Goal: Task Accomplishment & Management: Use online tool/utility

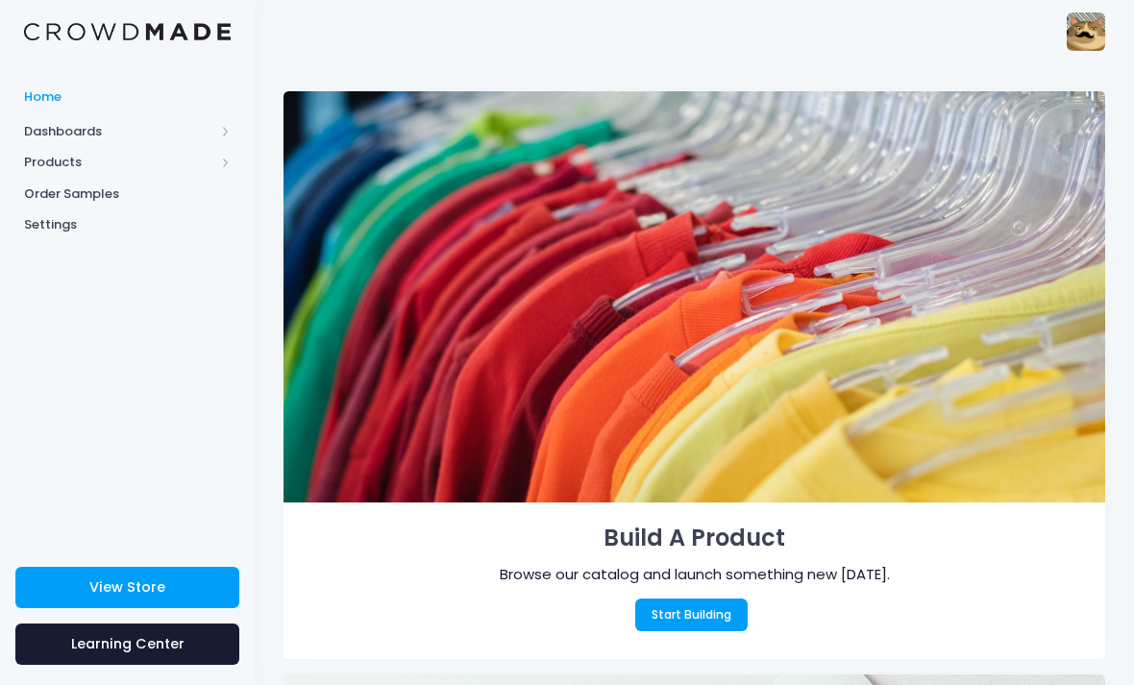
click at [704, 614] on link "Start Building" at bounding box center [691, 615] width 113 height 33
click at [672, 623] on link "Start Building" at bounding box center [691, 615] width 113 height 33
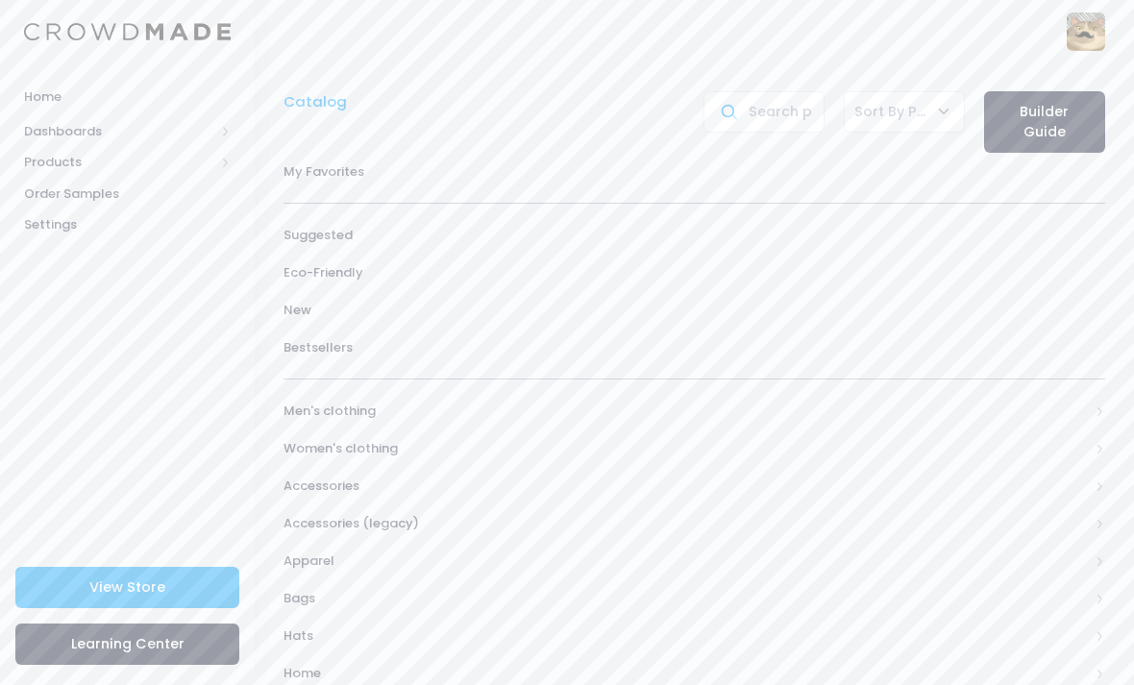
click at [309, 410] on span "Men's clothing" at bounding box center [686, 411] width 805 height 19
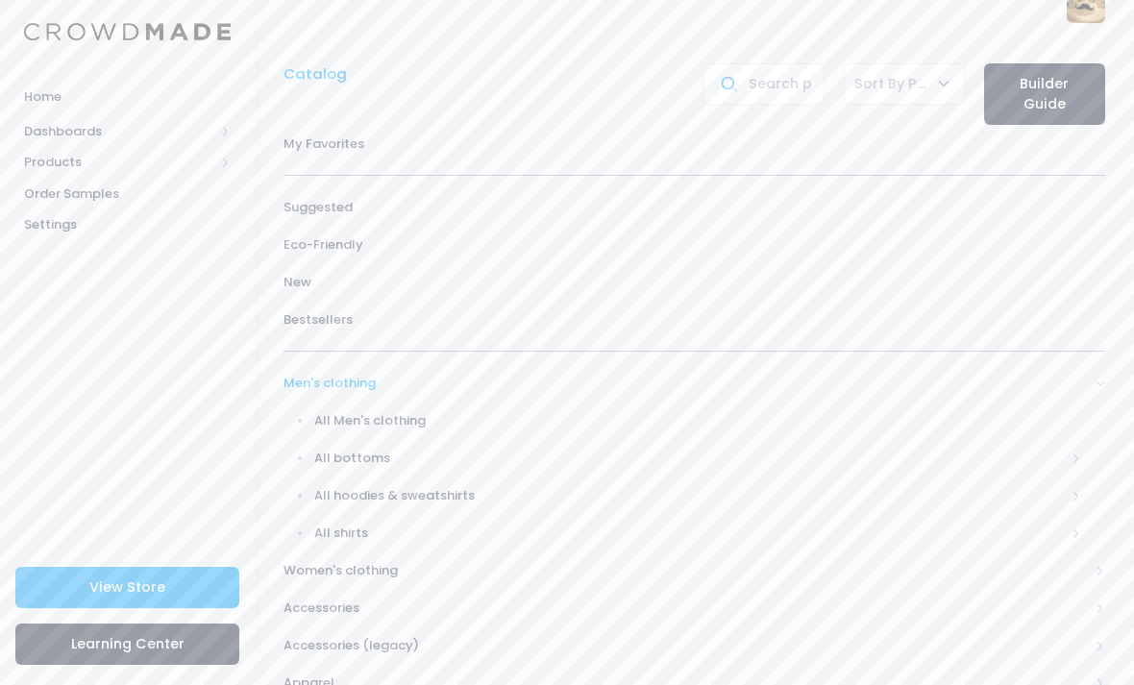
scroll to position [34, 0]
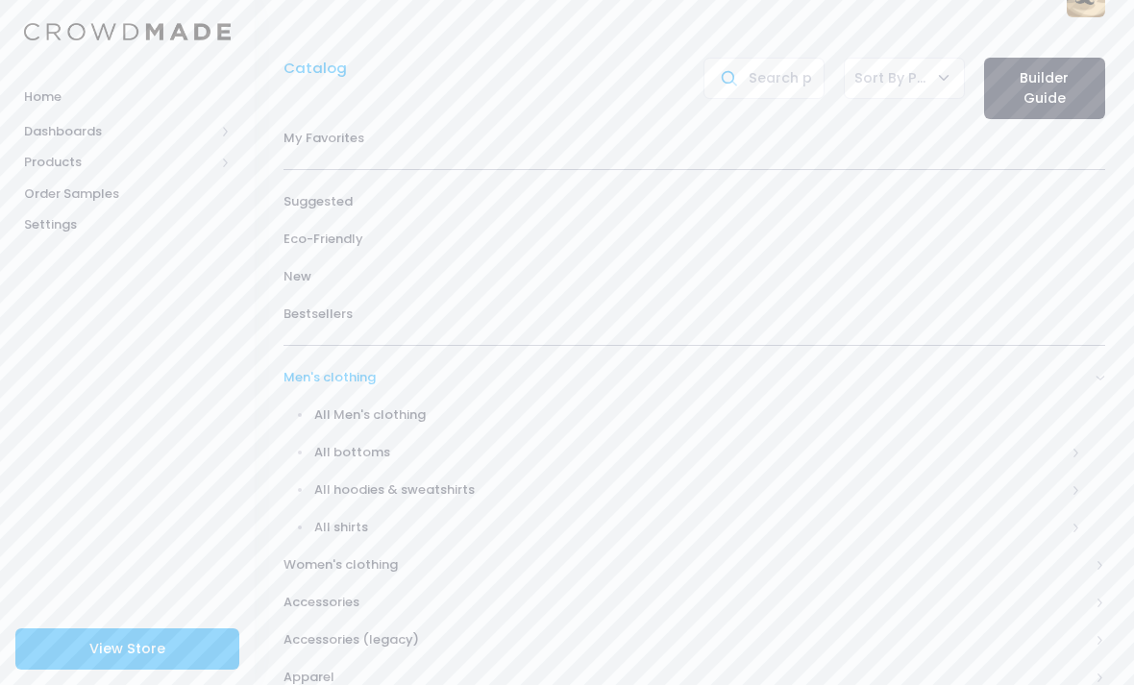
click at [308, 568] on span "Women's clothing" at bounding box center [686, 565] width 805 height 19
click at [310, 383] on span "Men's clothing" at bounding box center [695, 376] width 822 height 37
click at [333, 408] on span "All Men's clothing" at bounding box center [698, 415] width 768 height 19
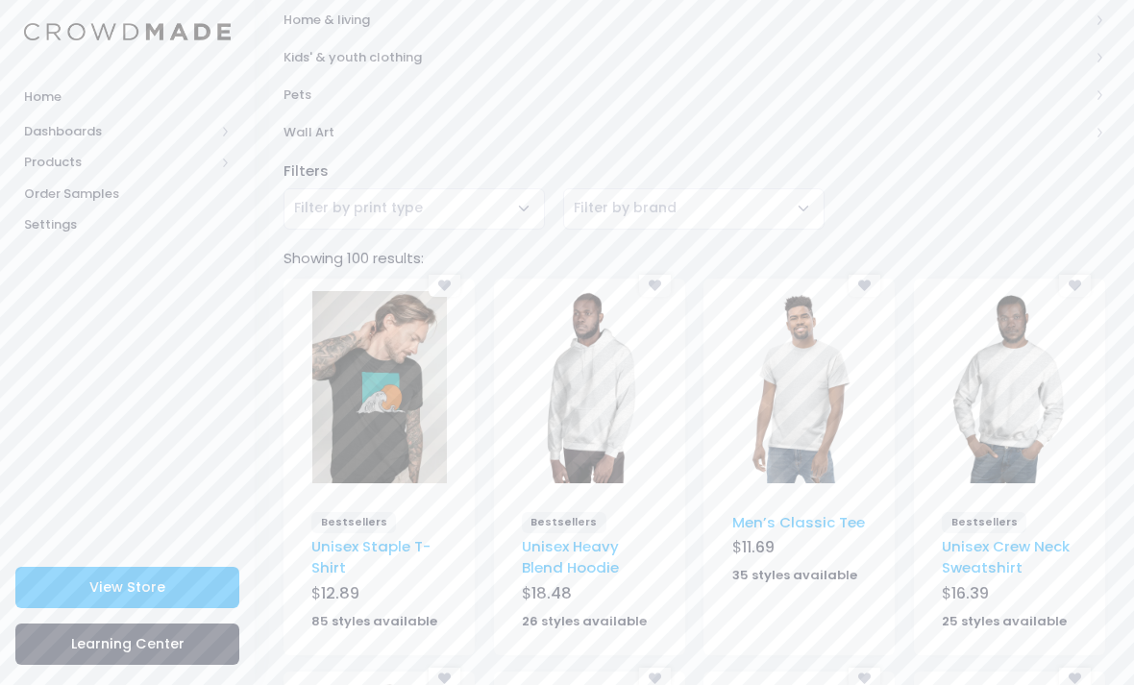
scroll to position [948, 0]
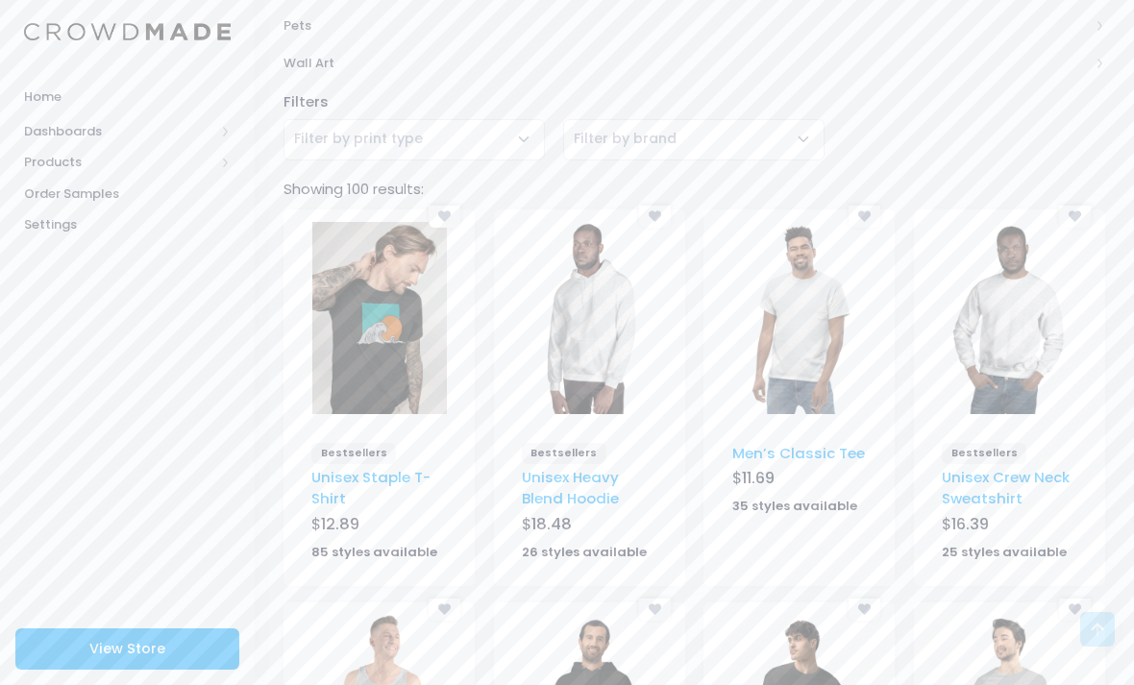
click at [402, 467] on link "Unisex Staple T-Shirt" at bounding box center [370, 487] width 119 height 41
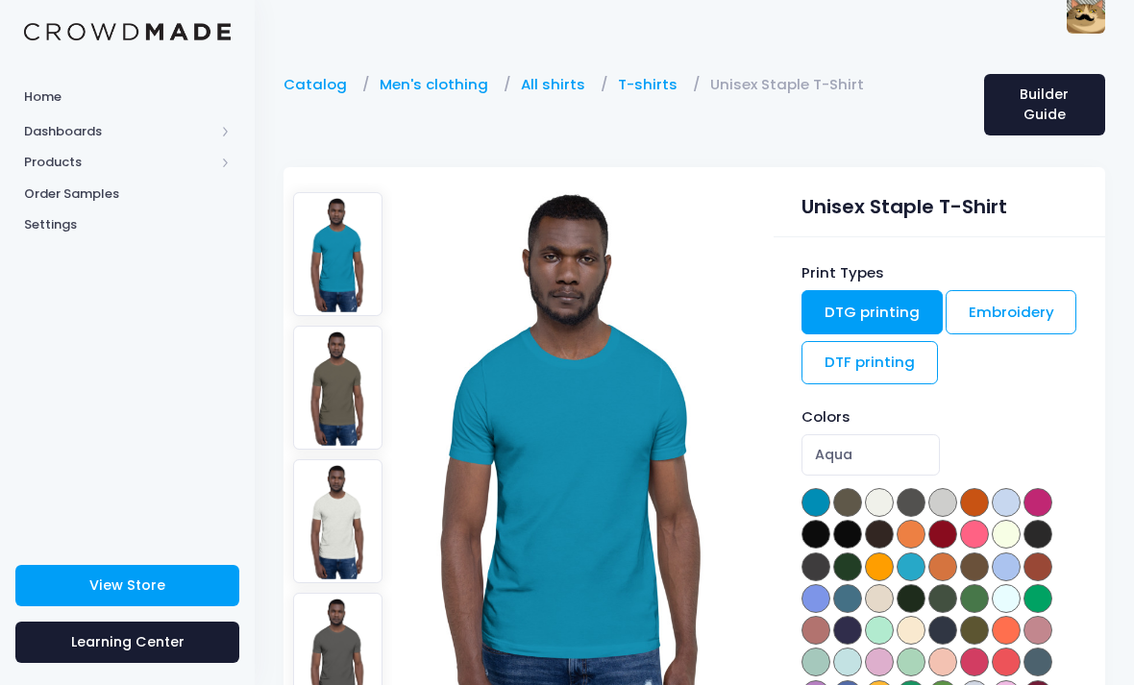
scroll to position [31, 0]
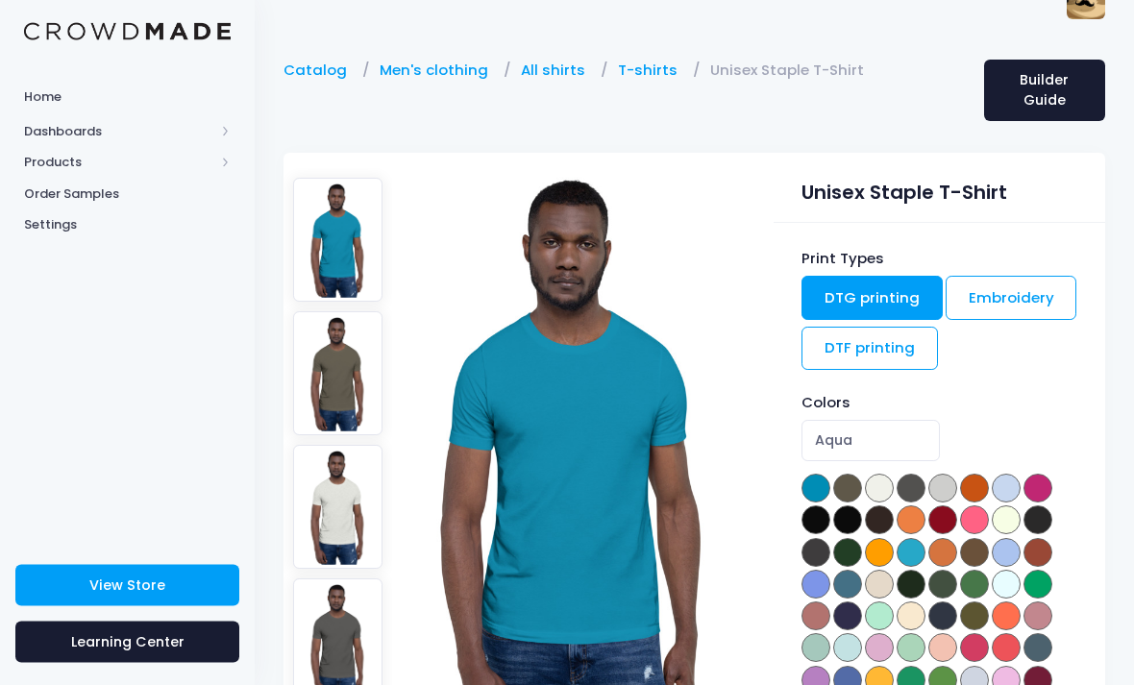
click at [1027, 296] on link "Embroidery" at bounding box center [1012, 299] width 132 height 44
click at [899, 283] on link "DTG printing" at bounding box center [872, 298] width 141 height 44
click at [1012, 284] on link "Embroidery" at bounding box center [1012, 298] width 132 height 44
click at [876, 343] on link "DTF printing" at bounding box center [870, 349] width 136 height 44
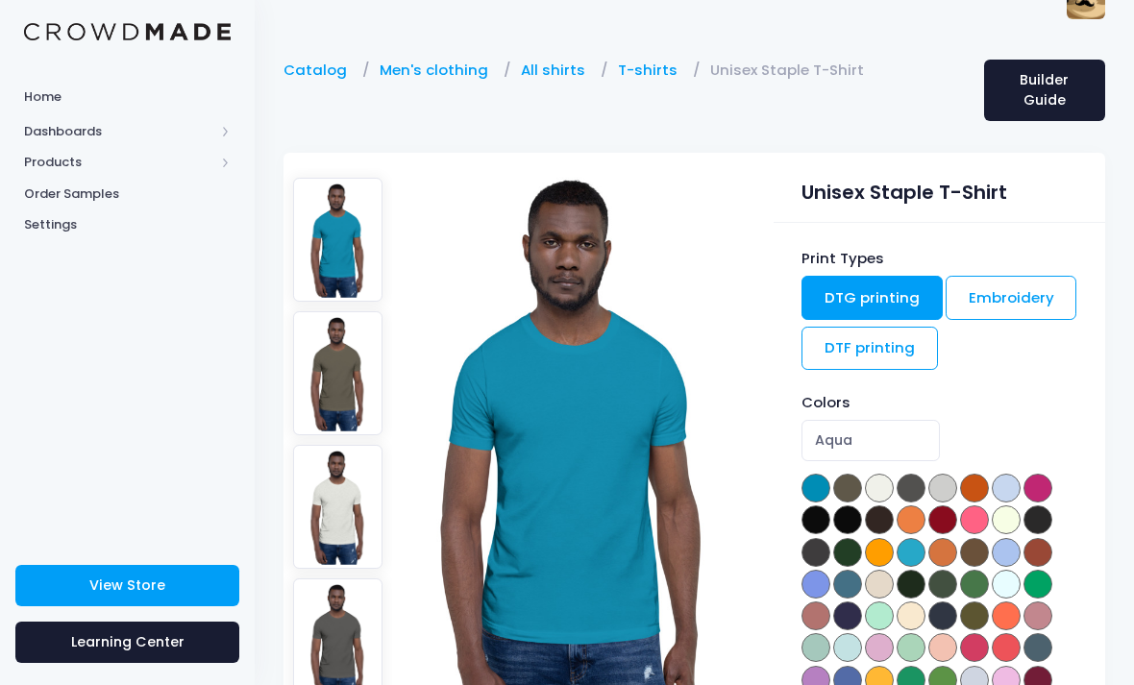
click at [1016, 283] on link "Embroidery" at bounding box center [1012, 298] width 132 height 44
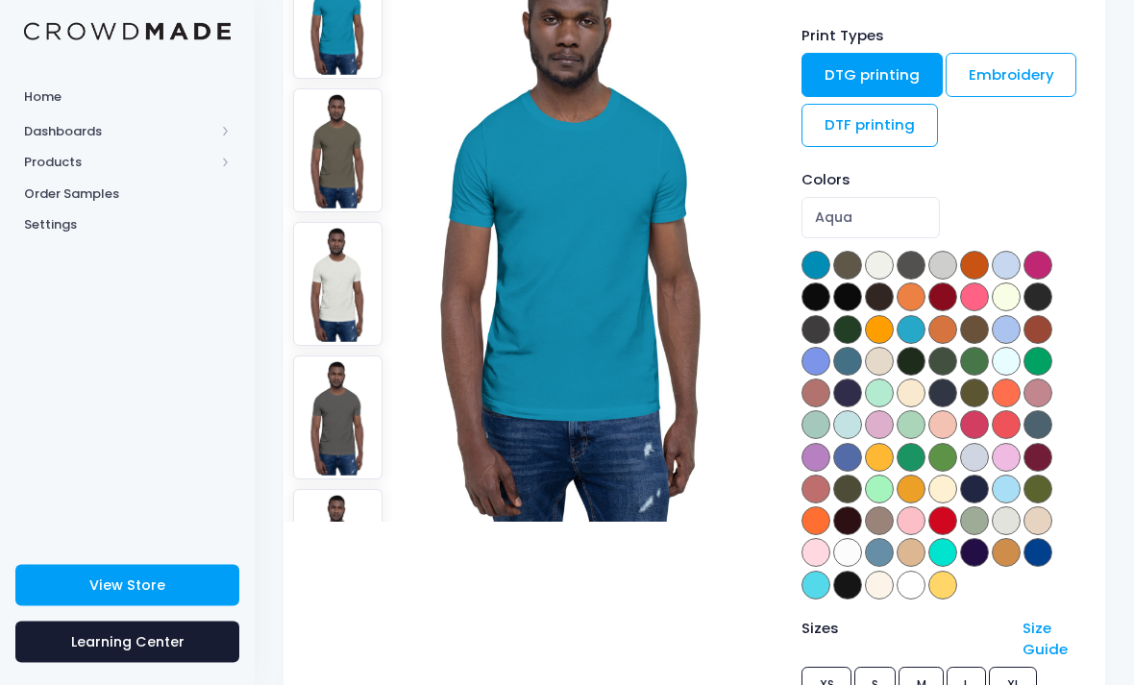
scroll to position [255, 0]
click at [887, 134] on link "DTF printing" at bounding box center [870, 126] width 136 height 44
click at [818, 289] on span at bounding box center [816, 297] width 29 height 29
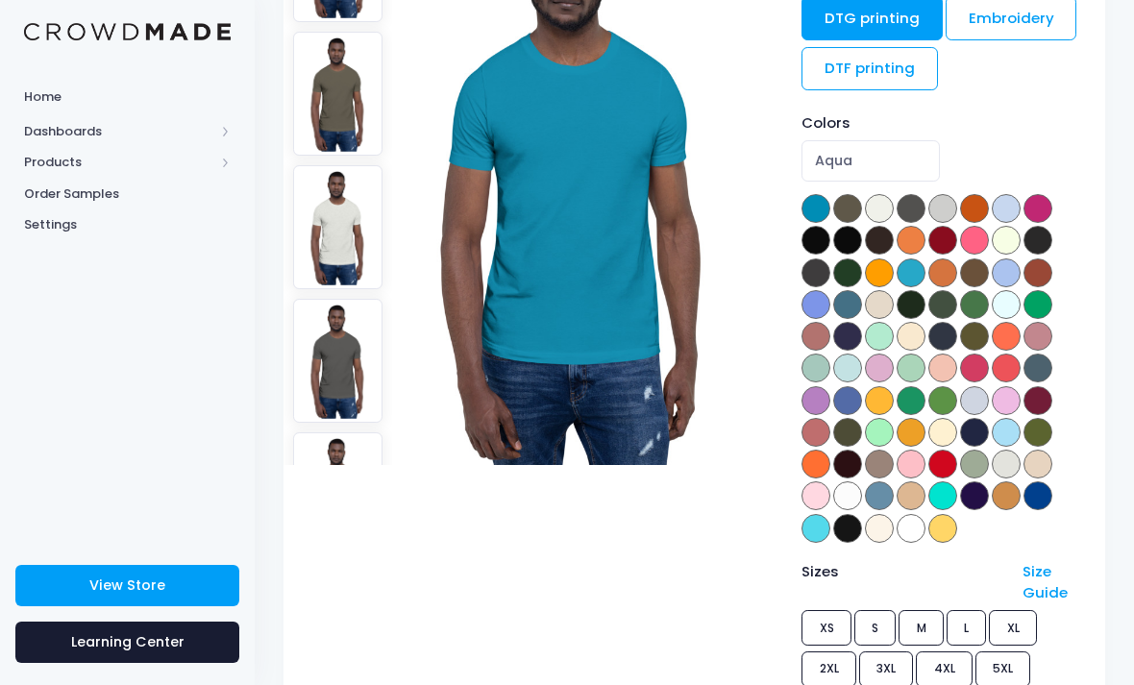
scroll to position [310, 0]
click at [852, 210] on span at bounding box center [847, 209] width 29 height 29
click at [823, 239] on span at bounding box center [816, 241] width 29 height 29
click at [840, 232] on span at bounding box center [847, 241] width 29 height 29
click at [823, 237] on span at bounding box center [816, 241] width 29 height 29
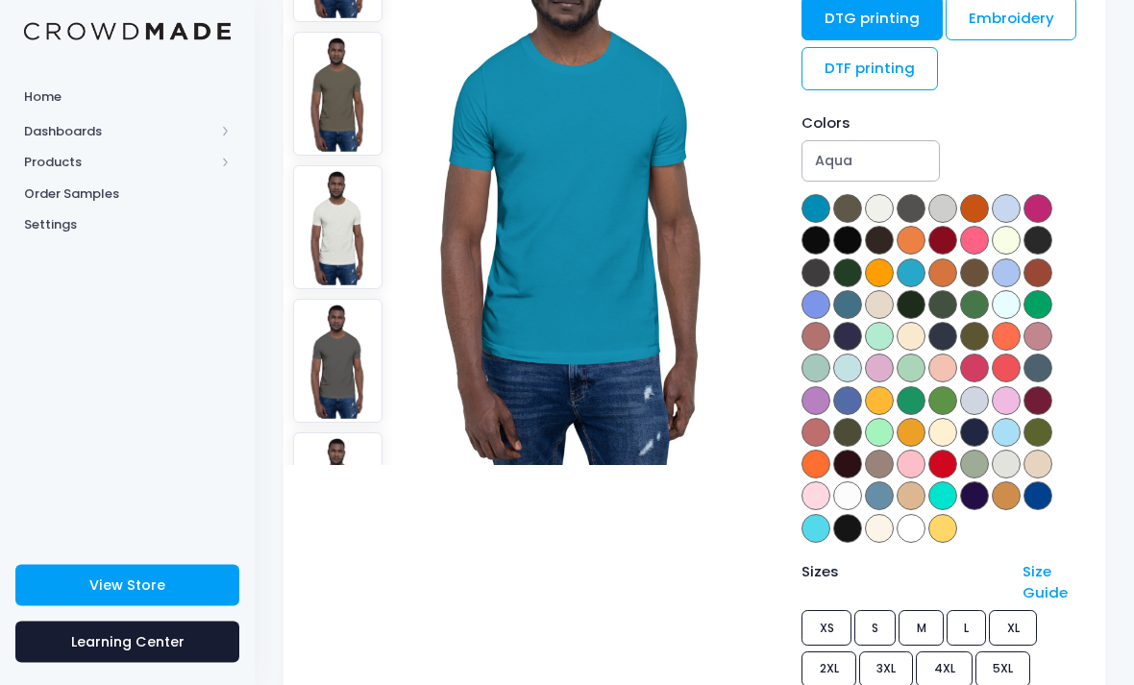
click at [893, 148] on select "Aqua Army Ash Asphalt Athletic Heather Autumn Baby Blue Berry Black Black Heath…" at bounding box center [870, 161] width 137 height 41
select select "Black"
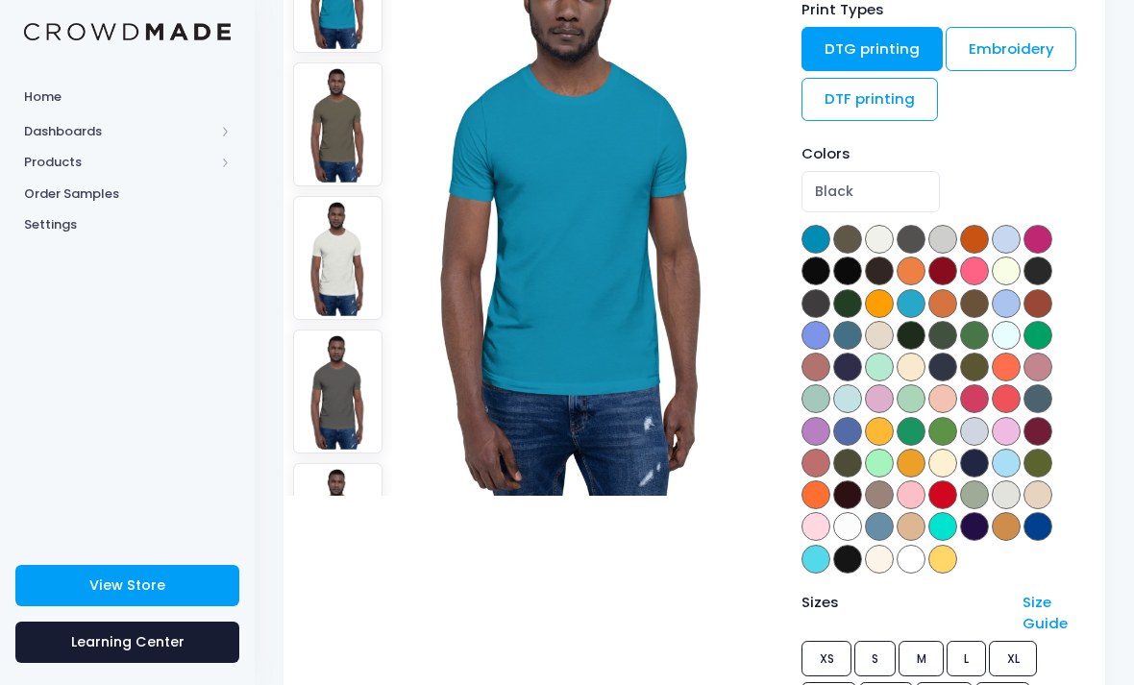
click at [886, 93] on link "DTF printing" at bounding box center [870, 100] width 136 height 44
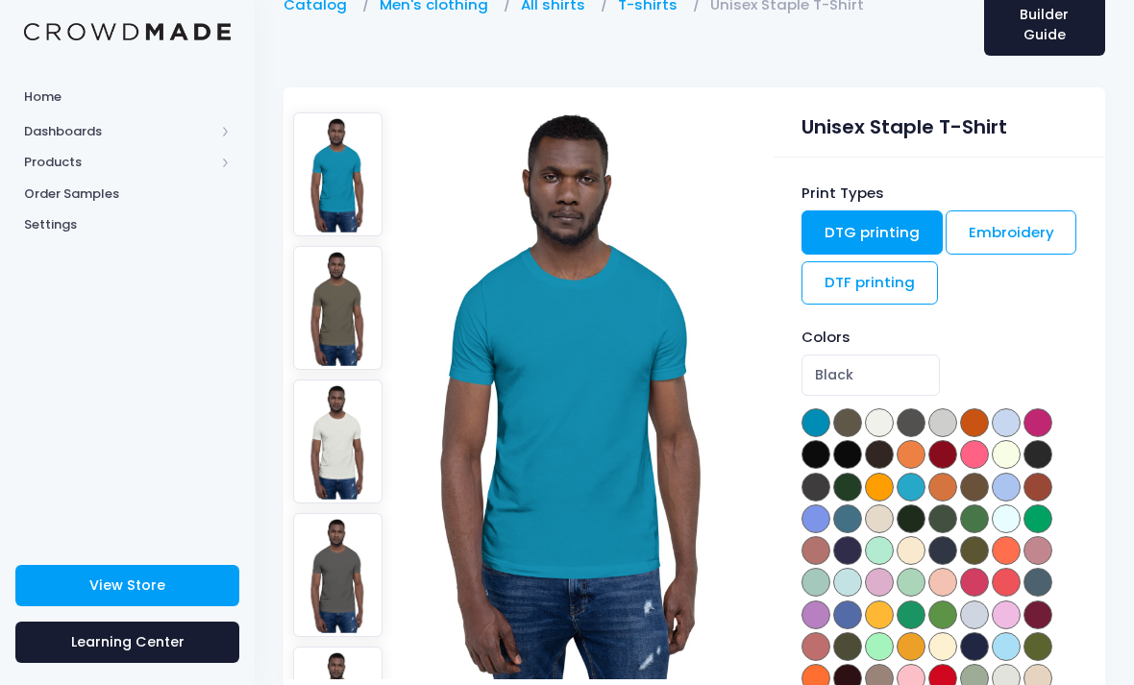
scroll to position [94, 0]
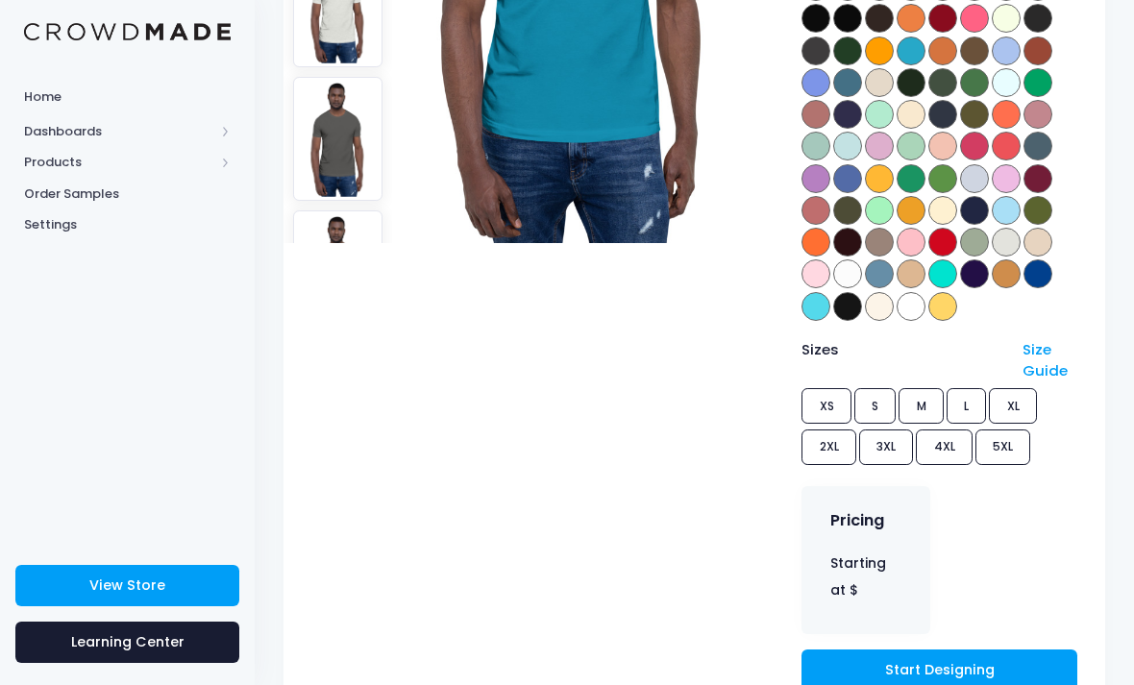
click at [966, 677] on link "Start Designing" at bounding box center [939, 670] width 275 height 41
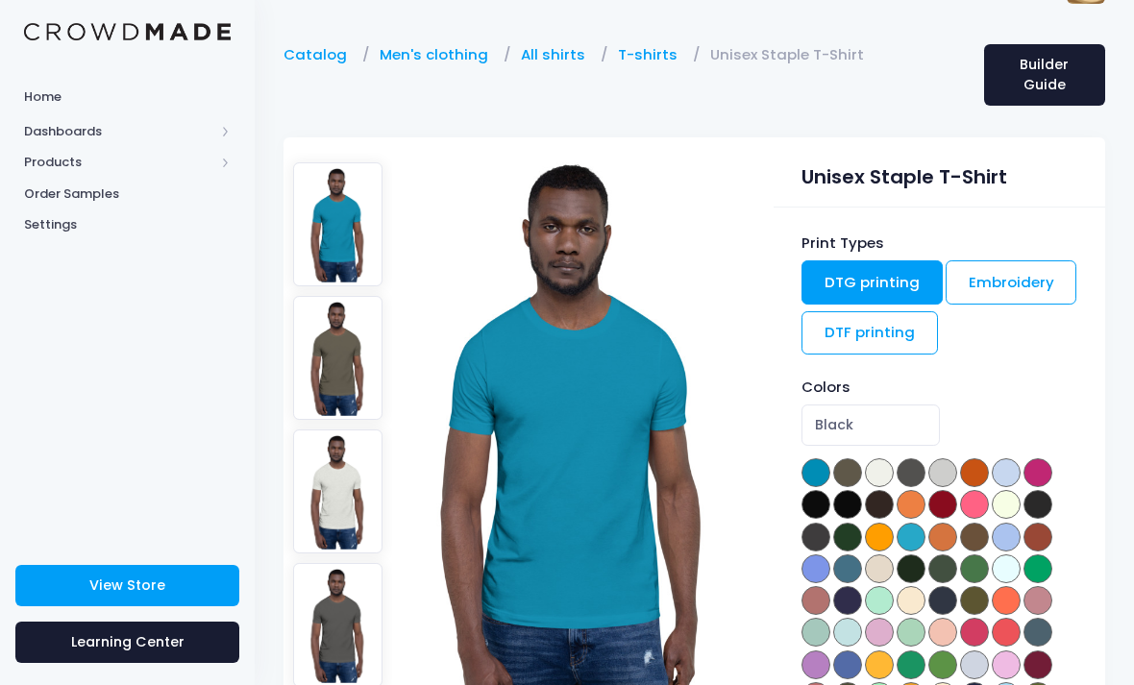
scroll to position [62, 0]
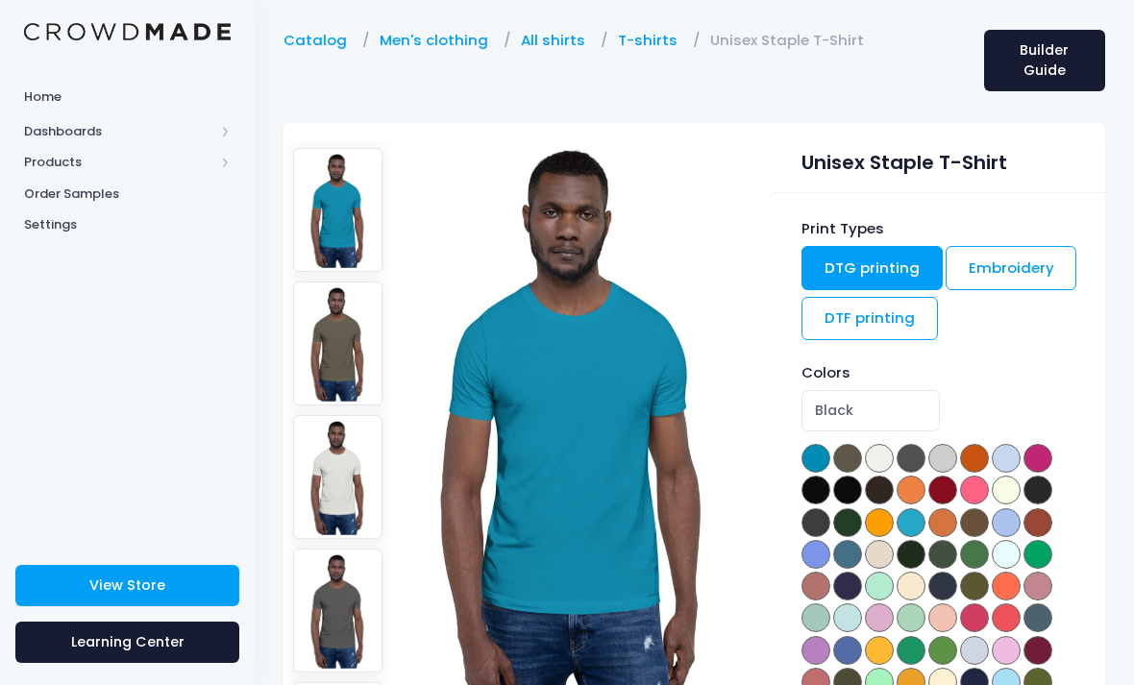
click at [879, 314] on link "DTF printing" at bounding box center [870, 319] width 136 height 44
click at [991, 269] on link "Embroidery" at bounding box center [1012, 268] width 132 height 44
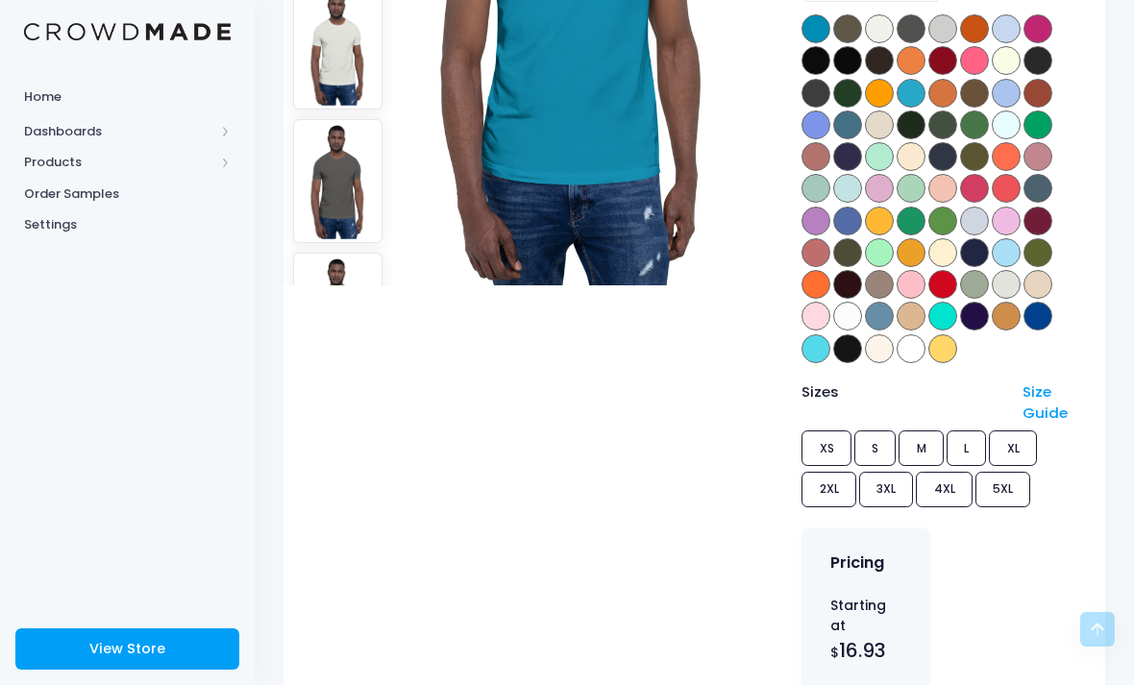
scroll to position [510, 0]
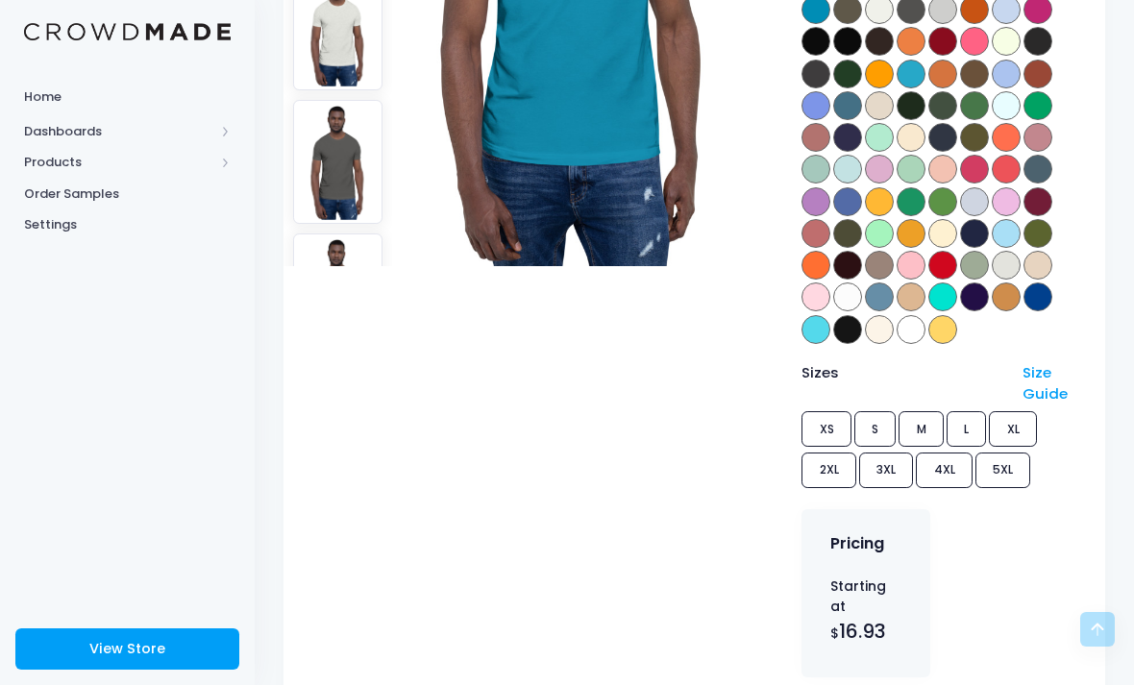
click at [817, 459] on div "Sizes Size Guide XS S M L XL 2XL 3XL 4XL 5XL" at bounding box center [939, 428] width 275 height 132
click at [826, 425] on div "Sizes Size Guide XS S M L XL 2XL 3XL 4XL 5XL" at bounding box center [939, 428] width 275 height 132
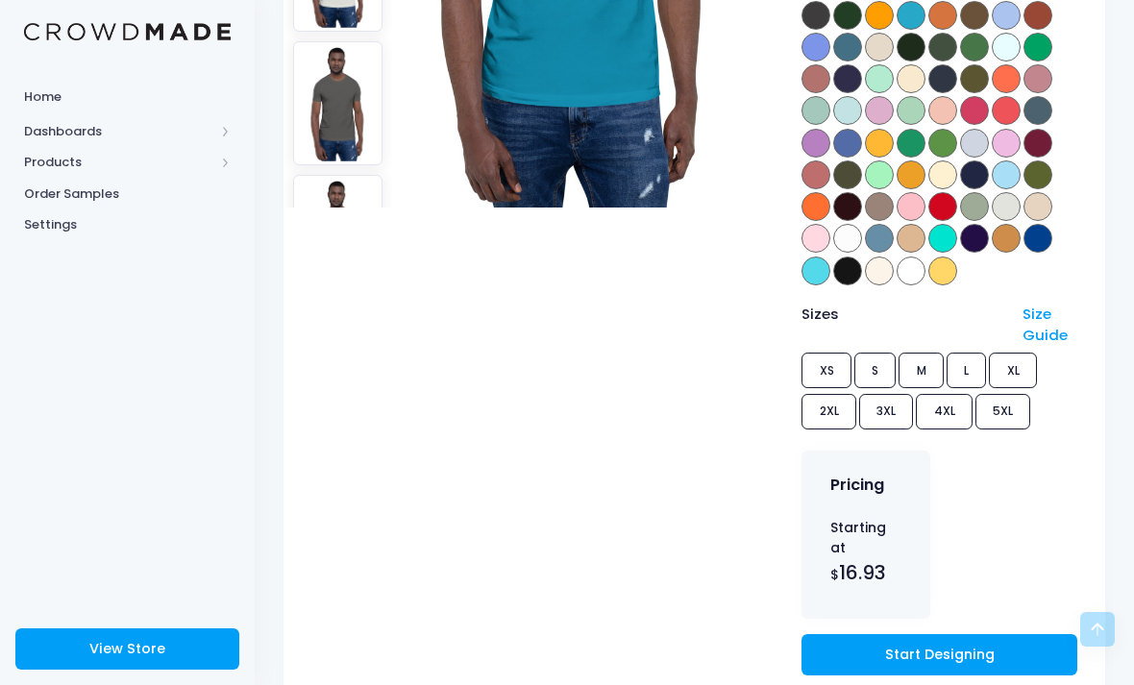
scroll to position [562, 0]
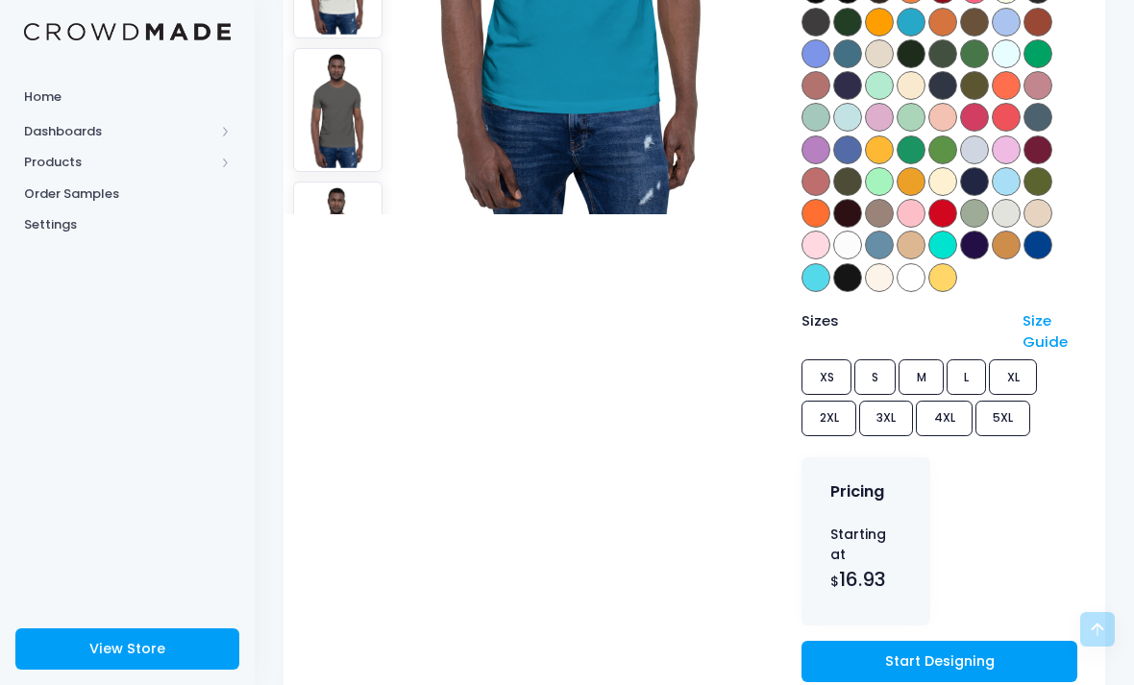
click at [866, 641] on link "Start Designing" at bounding box center [939, 661] width 275 height 41
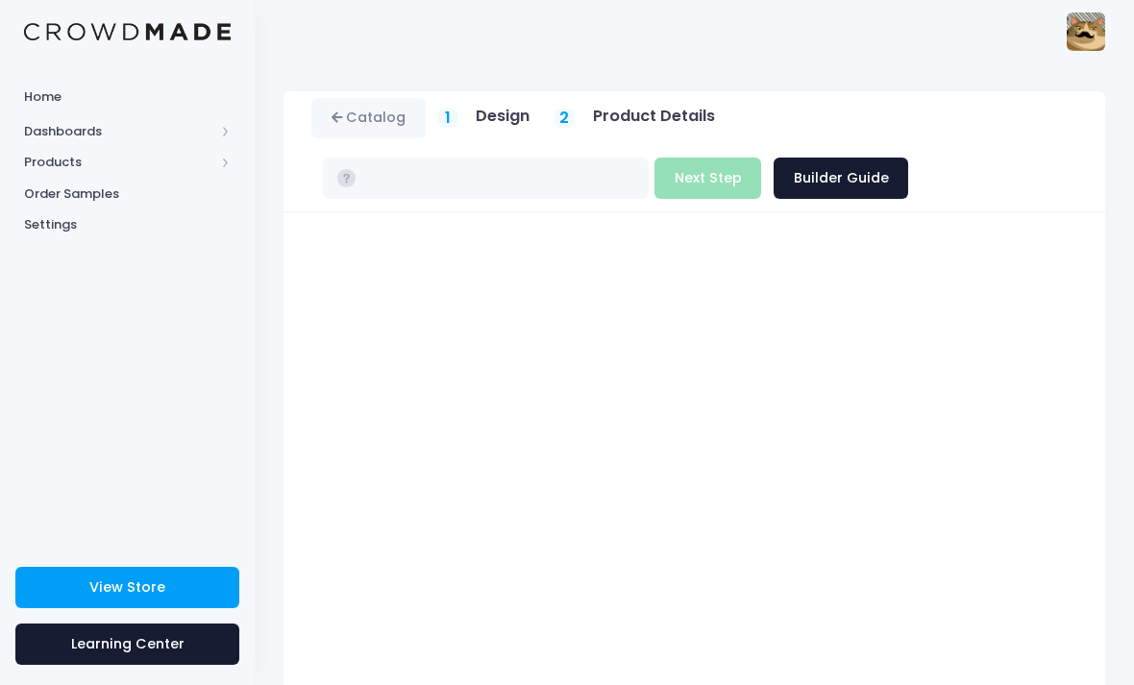
type input "$16.93 - $22.73"
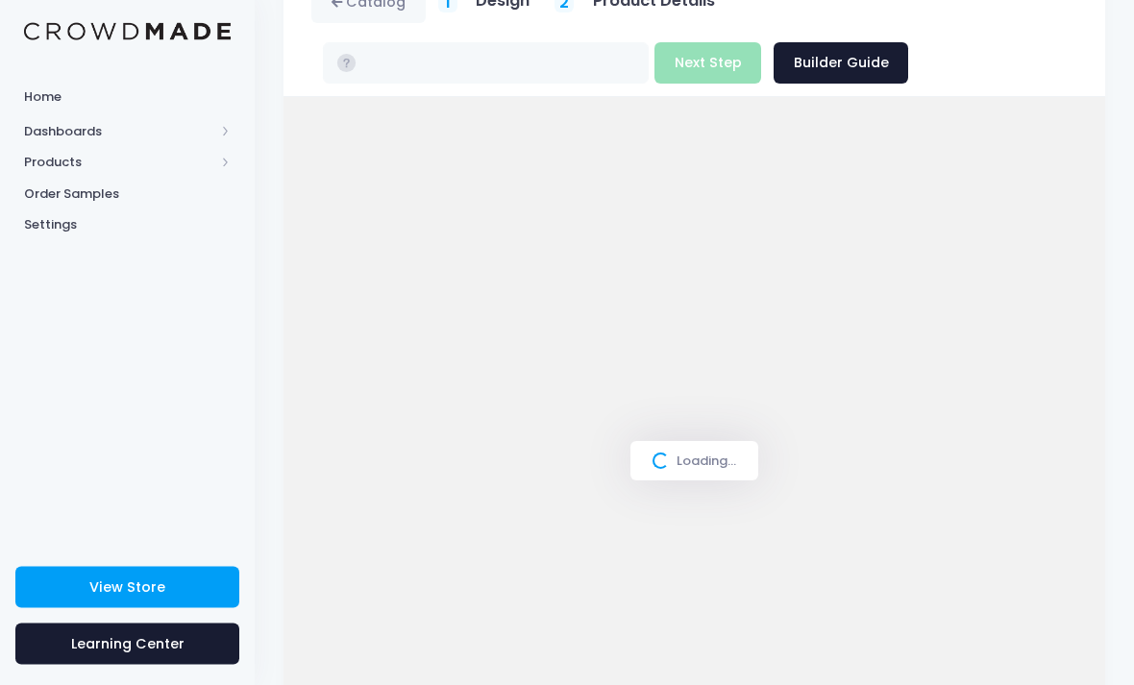
scroll to position [115, 0]
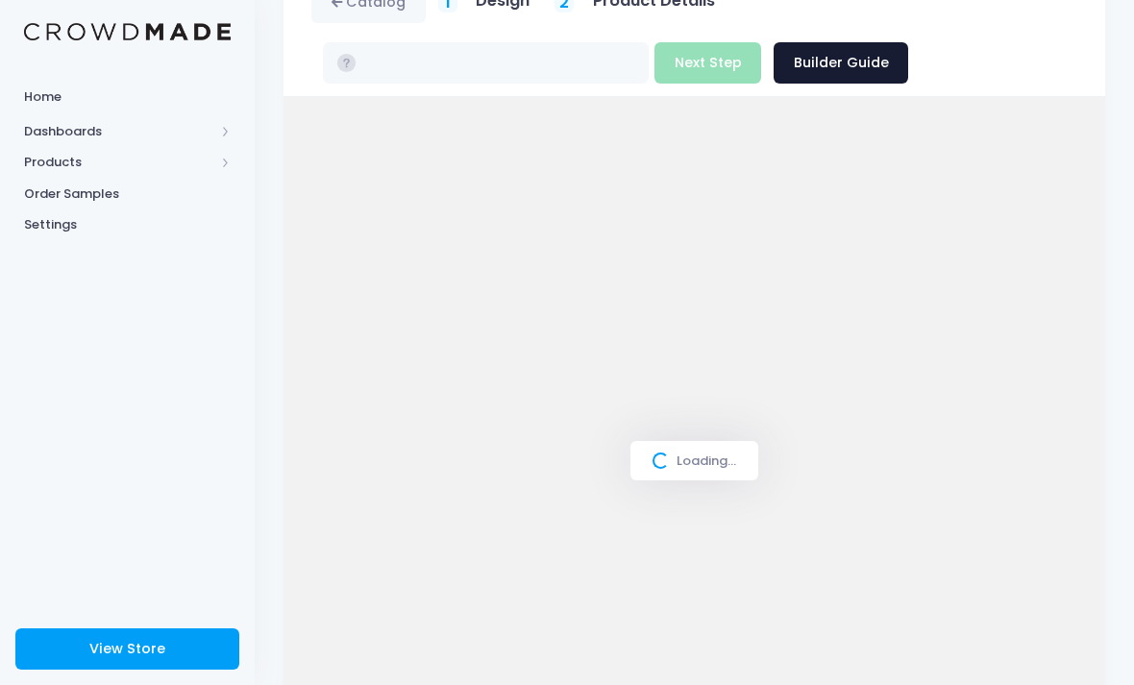
type input "$16.93 - $22.73"
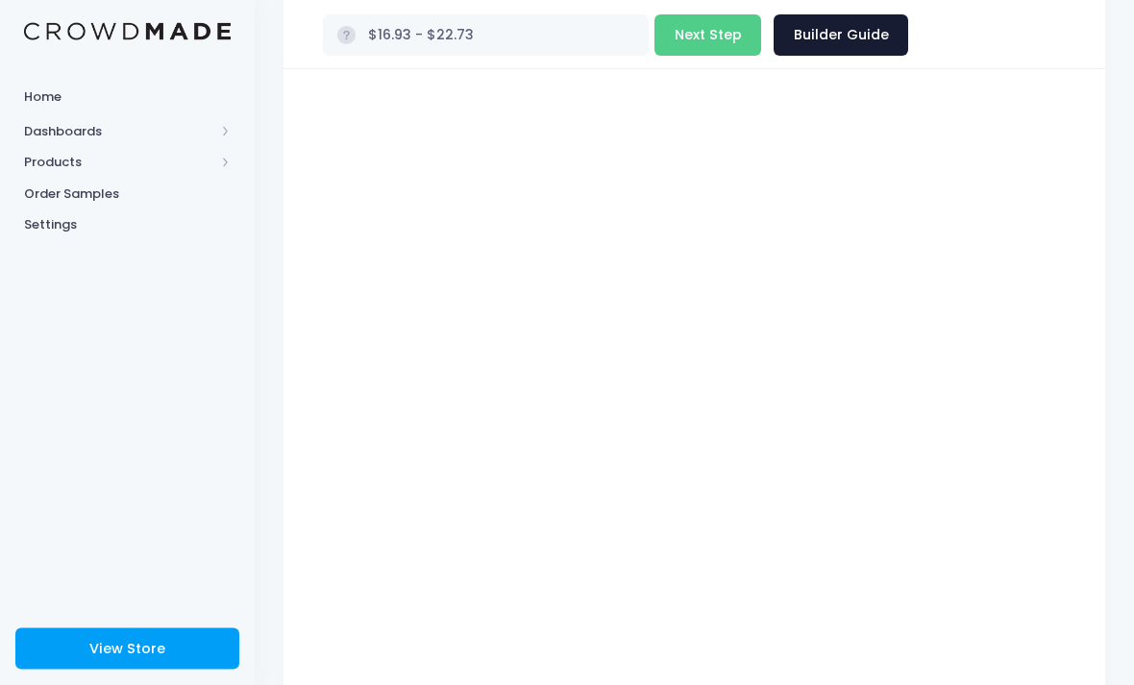
scroll to position [221, 0]
